Goal: Task Accomplishment & Management: Complete application form

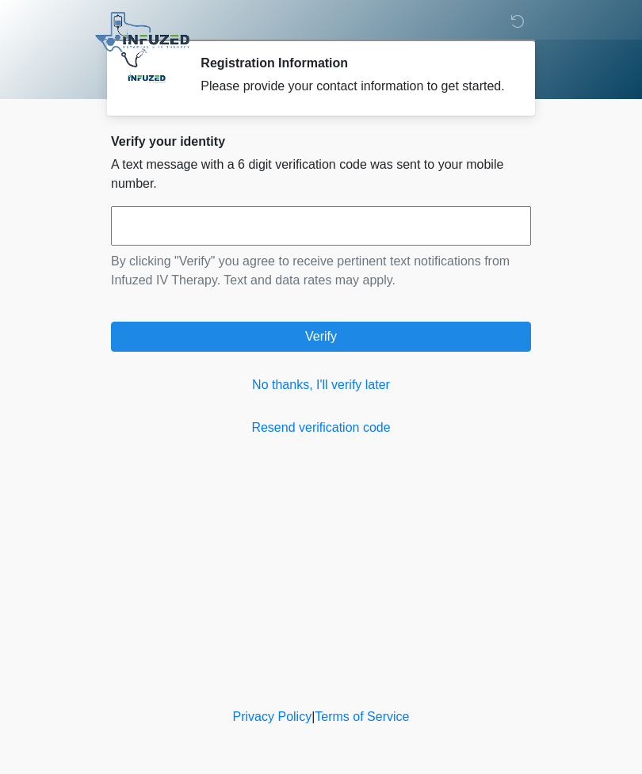
click at [362, 395] on link "No thanks, I'll verify later" at bounding box center [321, 385] width 420 height 19
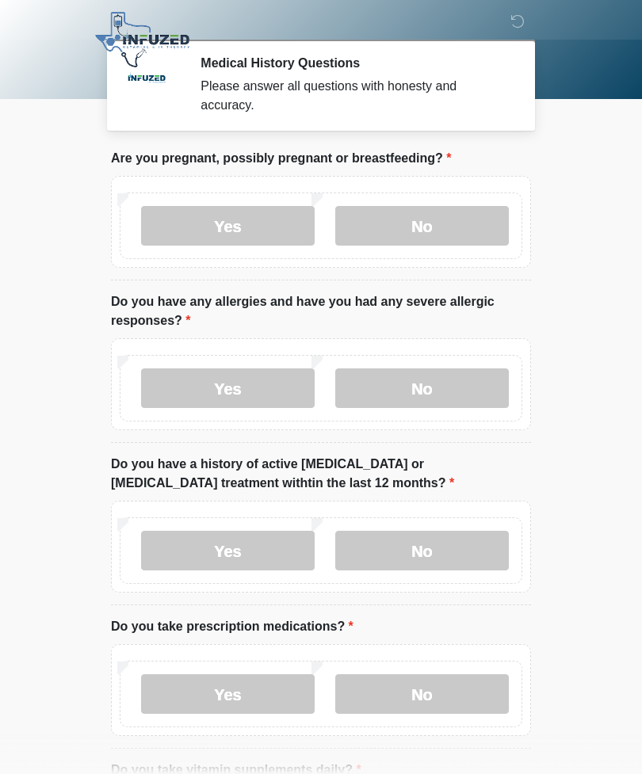
click at [432, 230] on label "No" at bounding box center [422, 226] width 174 height 40
click at [445, 381] on label "No" at bounding box center [422, 388] width 174 height 40
click at [451, 550] on label "No" at bounding box center [422, 551] width 174 height 40
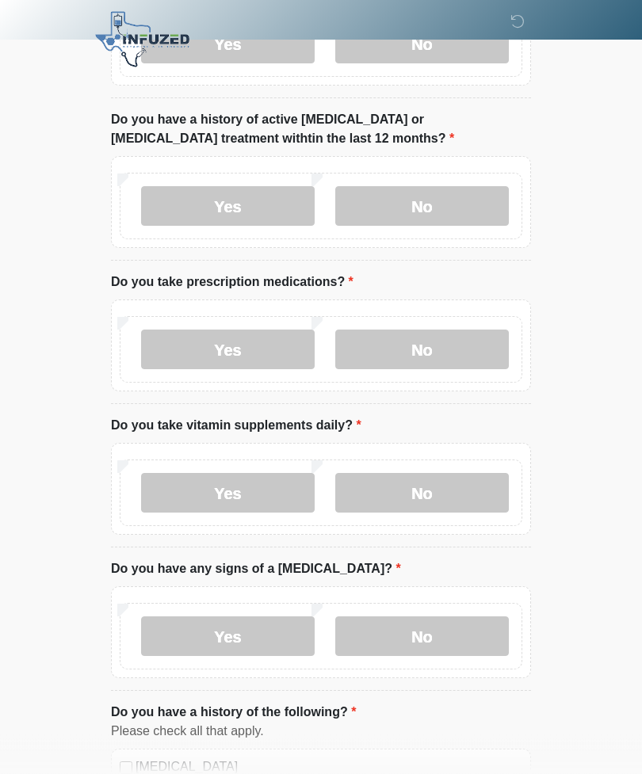
scroll to position [346, 0]
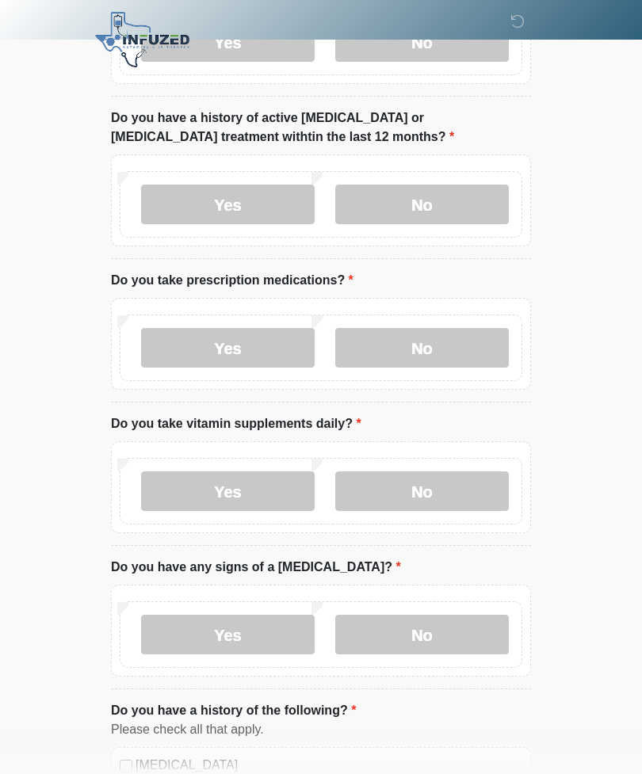
click at [435, 351] on label "No" at bounding box center [422, 348] width 174 height 40
click at [435, 487] on label "No" at bounding box center [422, 491] width 174 height 40
click at [437, 633] on label "No" at bounding box center [422, 635] width 174 height 40
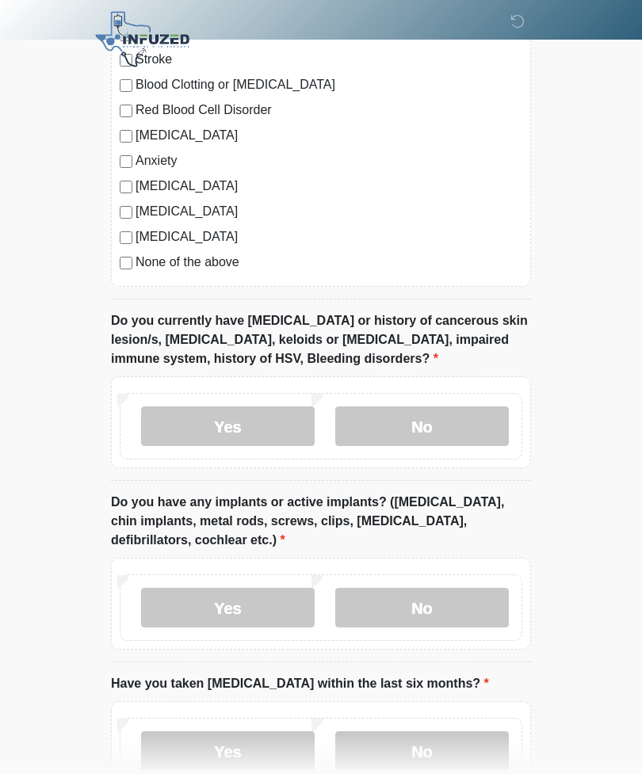
scroll to position [1143, 0]
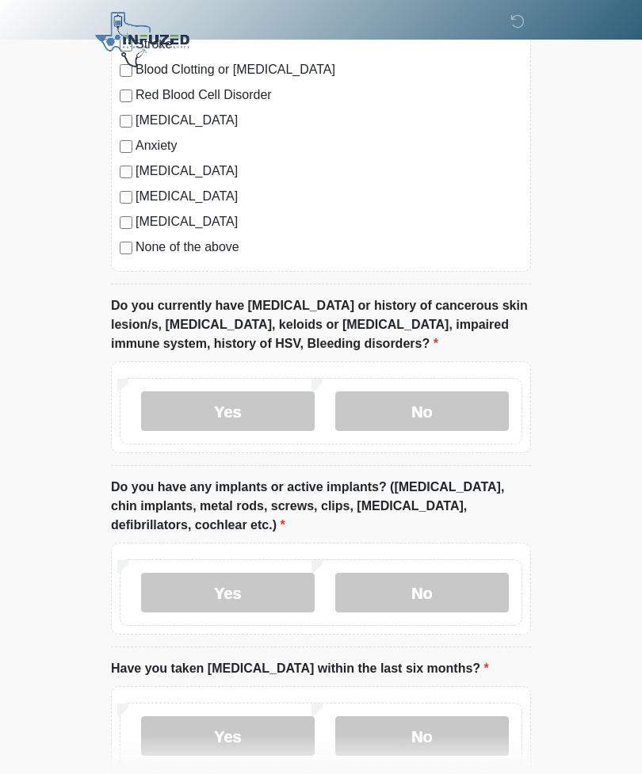
click at [450, 403] on label "No" at bounding box center [422, 411] width 174 height 40
click at [437, 585] on label "No" at bounding box center [422, 593] width 174 height 40
click at [431, 737] on label "No" at bounding box center [422, 736] width 174 height 40
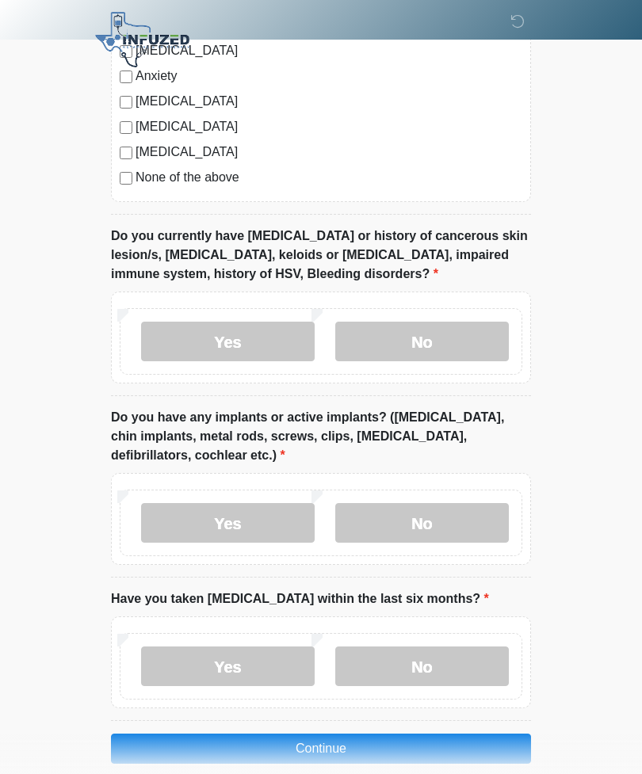
scroll to position [1234, 0]
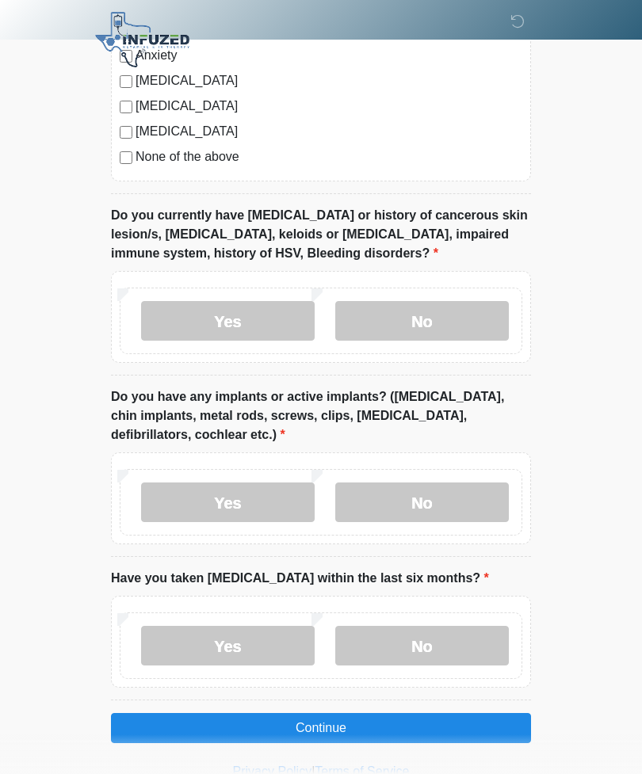
click at [346, 728] on button "Continue" at bounding box center [321, 728] width 420 height 30
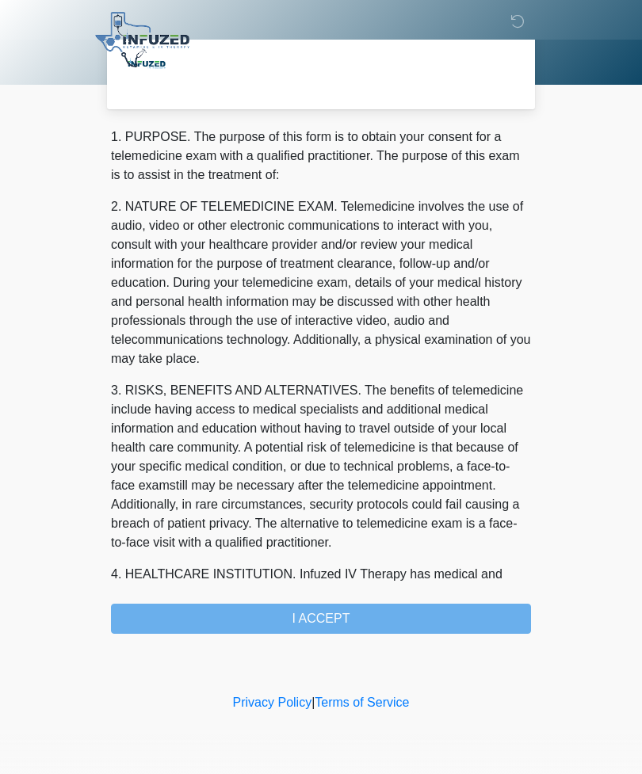
scroll to position [0, 0]
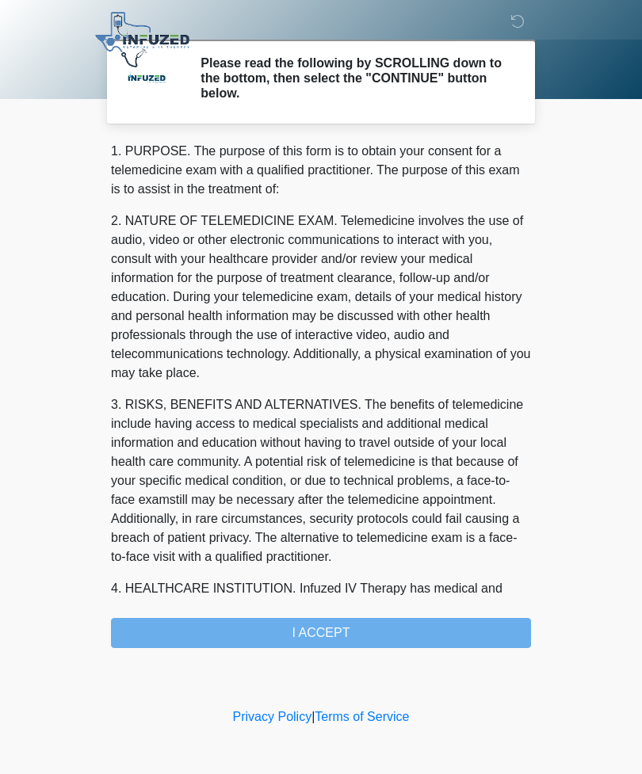
click at [356, 627] on div "1. PURPOSE. The purpose of this form is to obtain your consent for a telemedici…" at bounding box center [321, 395] width 420 height 506
click at [351, 625] on div "1. PURPOSE. The purpose of this form is to obtain your consent for a telemedici…" at bounding box center [321, 395] width 420 height 506
click at [319, 636] on div "1. PURPOSE. The purpose of this form is to obtain your consent for a telemedici…" at bounding box center [321, 395] width 420 height 506
click at [322, 631] on div "1. PURPOSE. The purpose of this form is to obtain your consent for a telemedici…" at bounding box center [321, 395] width 420 height 506
click at [331, 629] on div "1. PURPOSE. The purpose of this form is to obtain your consent for a telemedici…" at bounding box center [321, 395] width 420 height 506
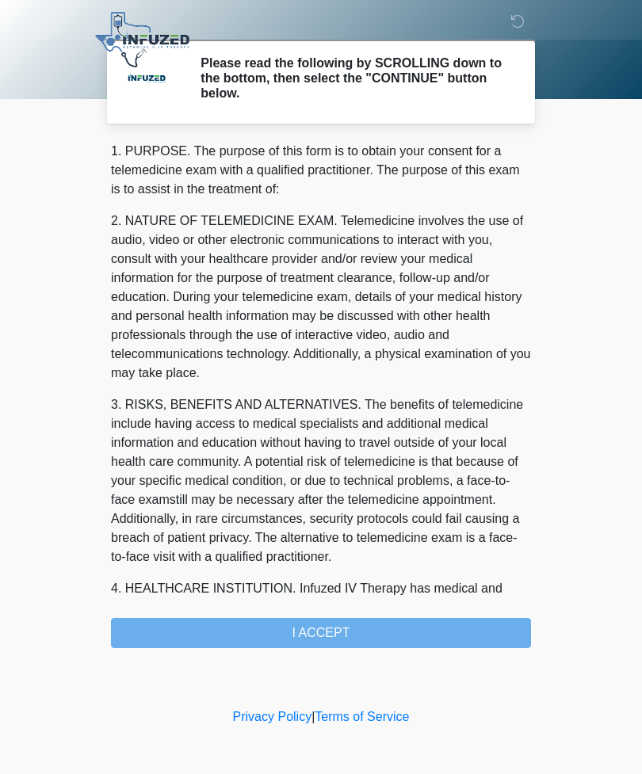
click at [284, 629] on div "1. PURPOSE. The purpose of this form is to obtain your consent for a telemedici…" at bounding box center [321, 395] width 420 height 506
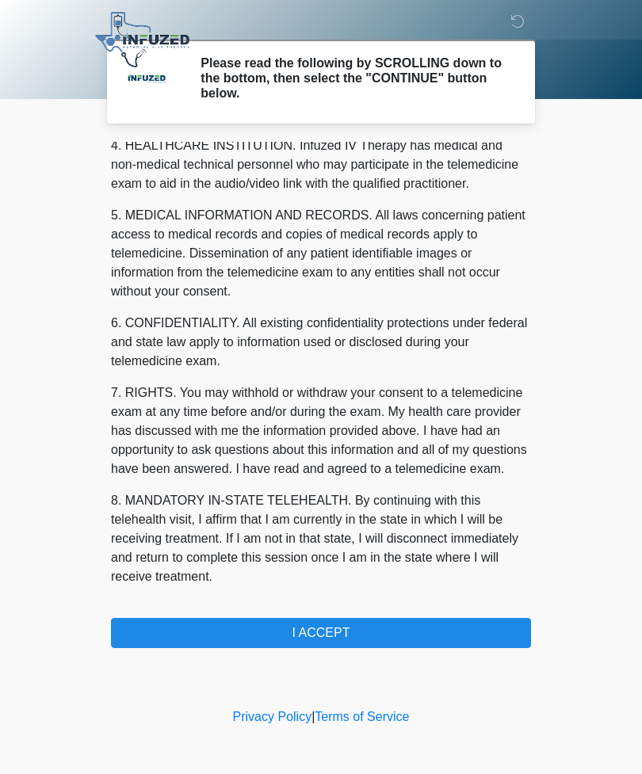
scroll to position [462, 0]
click at [356, 629] on button "I ACCEPT" at bounding box center [321, 633] width 420 height 30
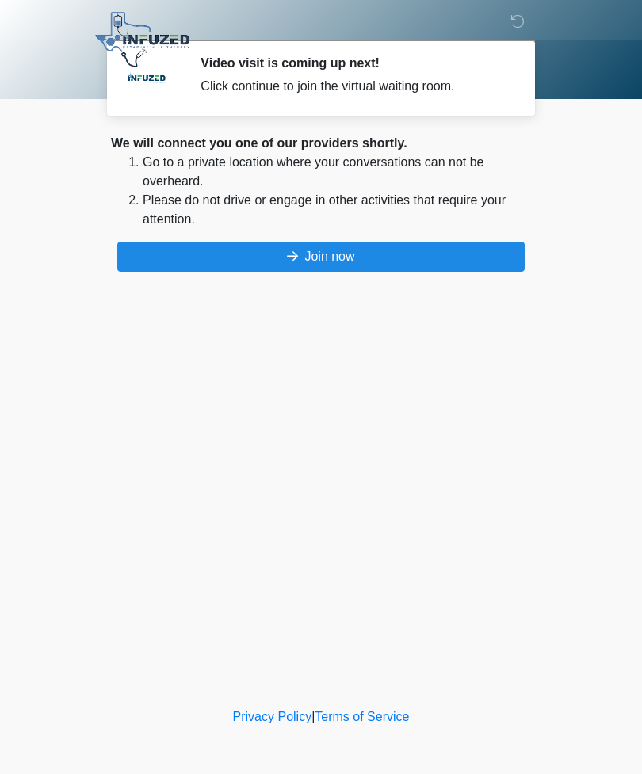
click at [357, 255] on button "Join now" at bounding box center [320, 257] width 407 height 30
